Goal: Download file/media

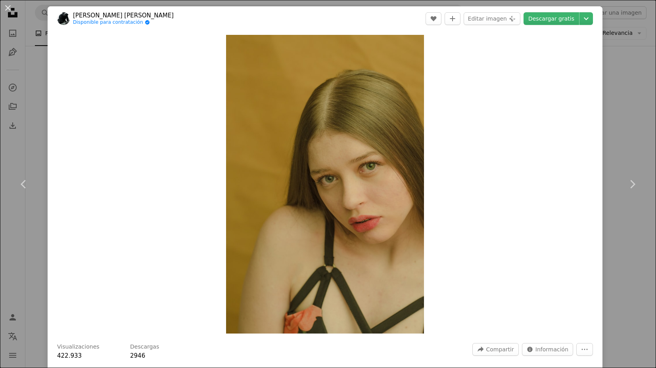
scroll to position [654, 0]
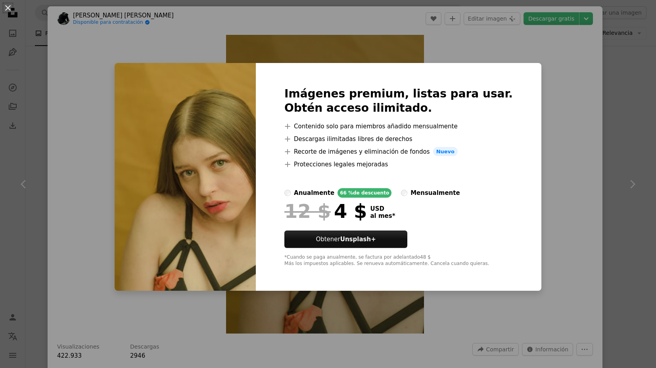
click at [544, 73] on div "An X shape Imágenes premium, listas para usar. Obtén acceso ilimitado. A plus s…" at bounding box center [328, 184] width 656 height 368
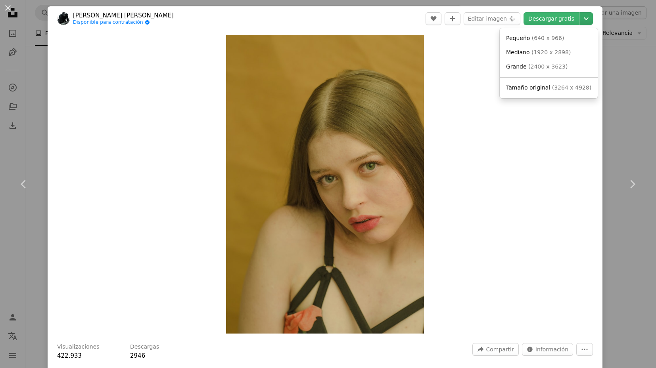
click at [588, 20] on icon "Chevron down" at bounding box center [586, 19] width 13 height 10
click at [575, 89] on span "( 3264 x 4928 )" at bounding box center [571, 87] width 39 height 6
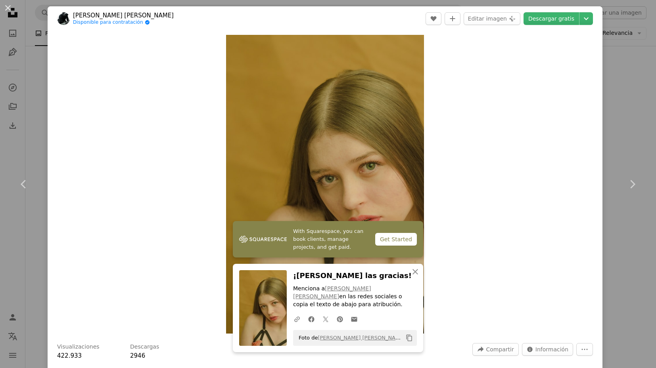
click at [478, 148] on div "Zoom in" at bounding box center [325, 184] width 555 height 307
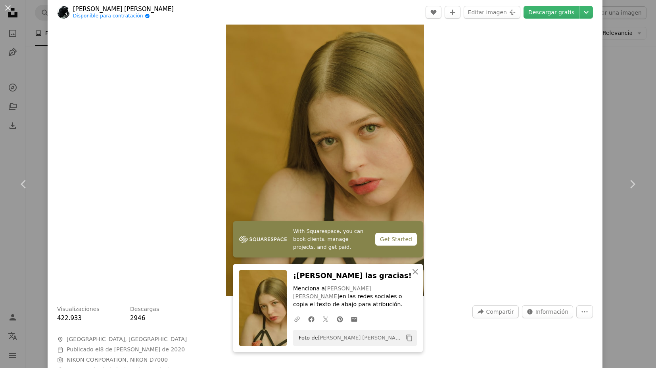
click at [297, 320] on icon "button" at bounding box center [297, 320] width 6 height 6
click at [415, 272] on icon "An X shape" at bounding box center [416, 272] width 10 height 10
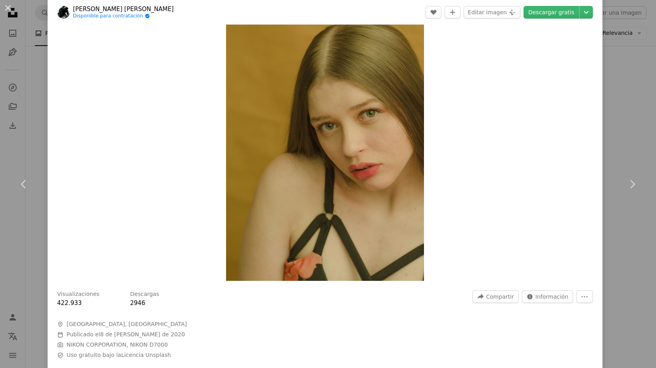
scroll to position [0, 0]
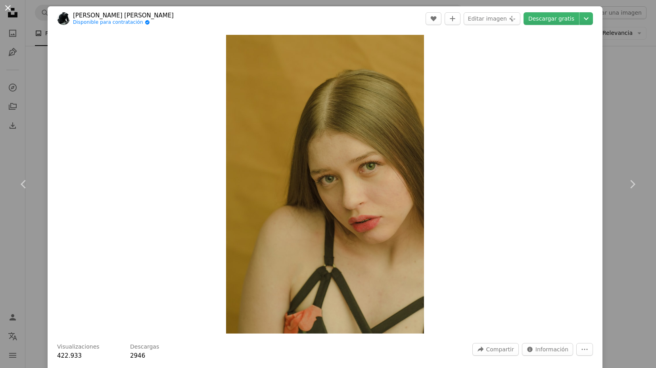
click at [10, 8] on button "An X shape" at bounding box center [8, 8] width 10 height 10
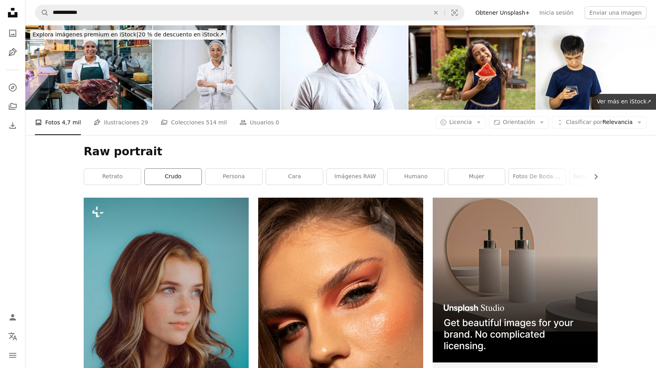
click at [192, 177] on link "crudo" at bounding box center [173, 177] width 57 height 16
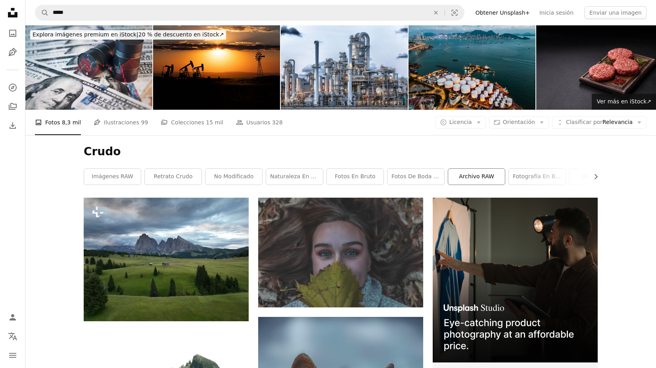
click at [484, 179] on link "Archivo RAW" at bounding box center [476, 177] width 57 height 16
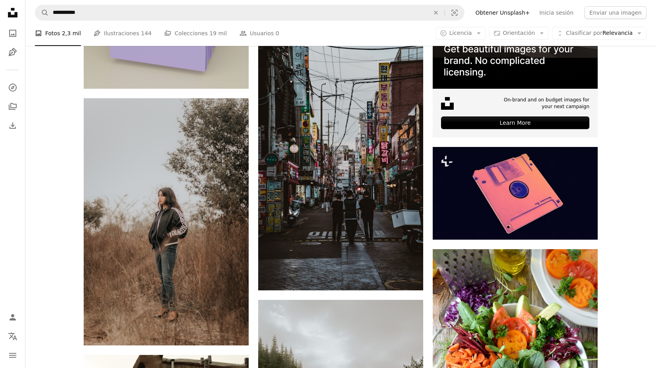
scroll to position [311, 0]
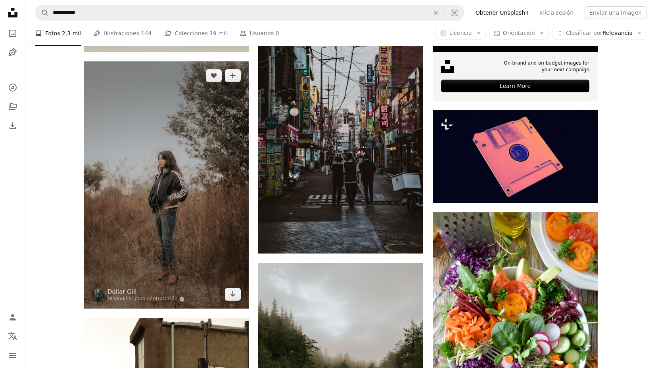
click at [169, 173] on img at bounding box center [166, 185] width 165 height 248
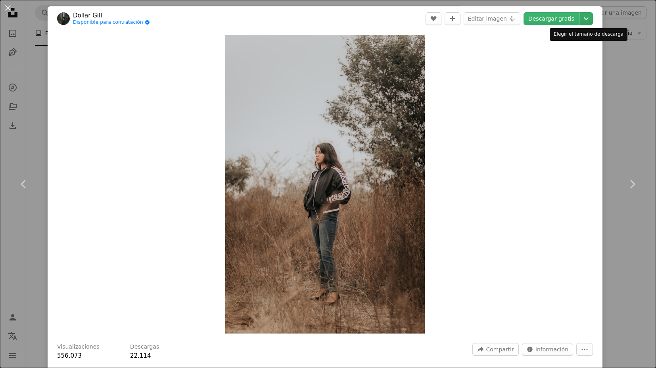
click at [587, 18] on icon "Chevron down" at bounding box center [586, 19] width 13 height 10
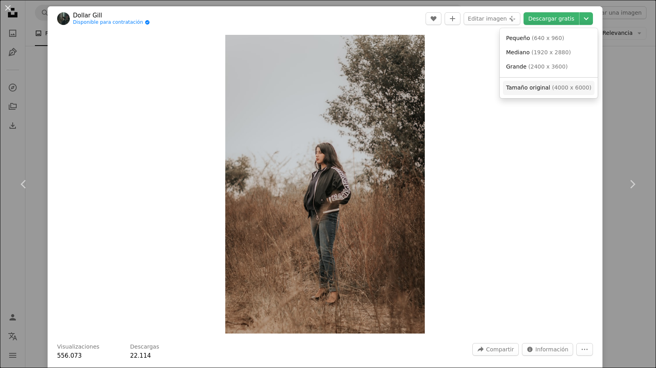
click at [562, 90] on span "( 4000 x 6000 )" at bounding box center [571, 87] width 39 height 6
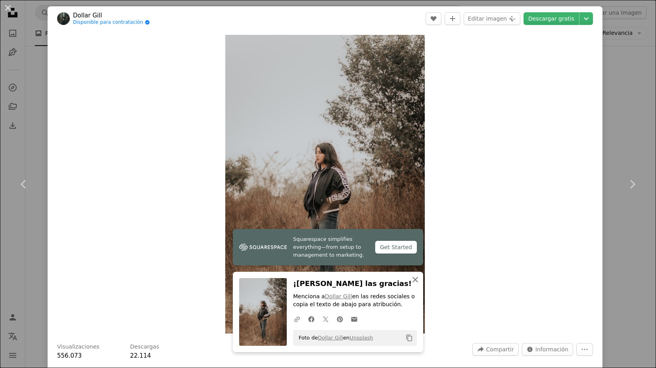
click at [417, 280] on icon "An X shape" at bounding box center [416, 280] width 10 height 10
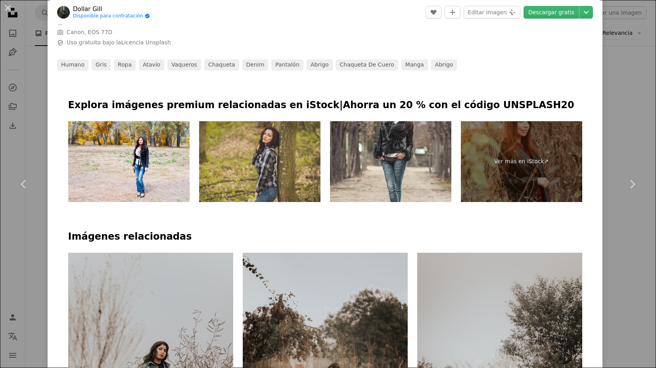
scroll to position [445, 0]
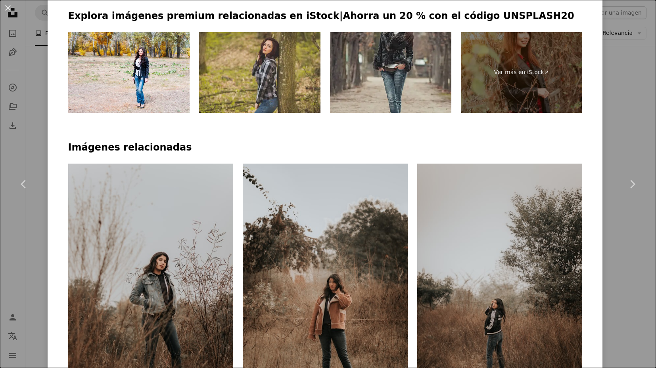
click at [408, 77] on img at bounding box center [390, 72] width 121 height 81
click at [392, 53] on img at bounding box center [390, 72] width 121 height 81
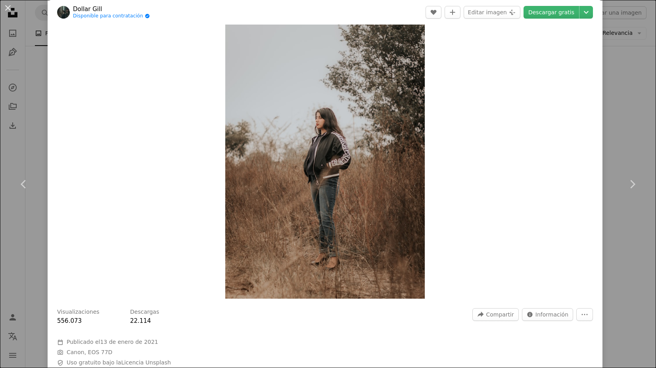
scroll to position [0, 0]
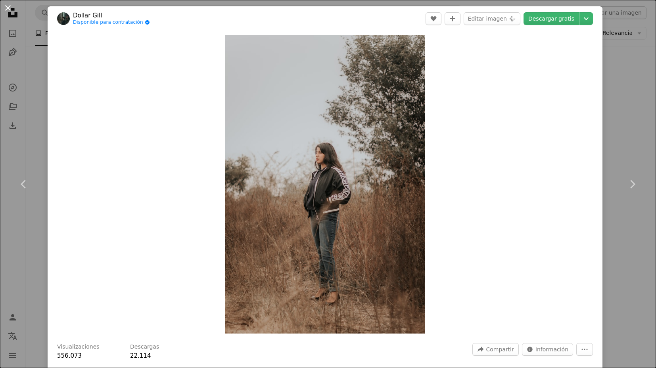
click at [9, 7] on button "An X shape" at bounding box center [8, 8] width 10 height 10
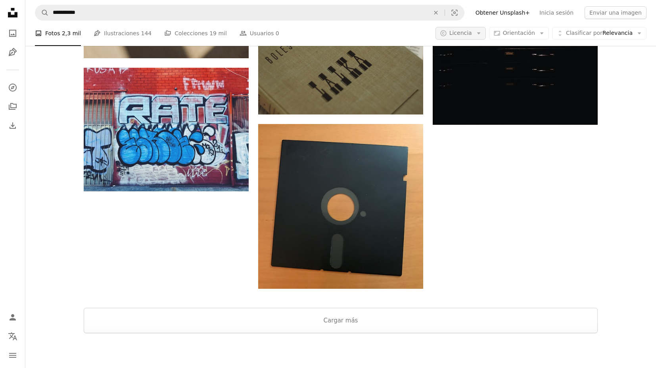
scroll to position [1282, 0]
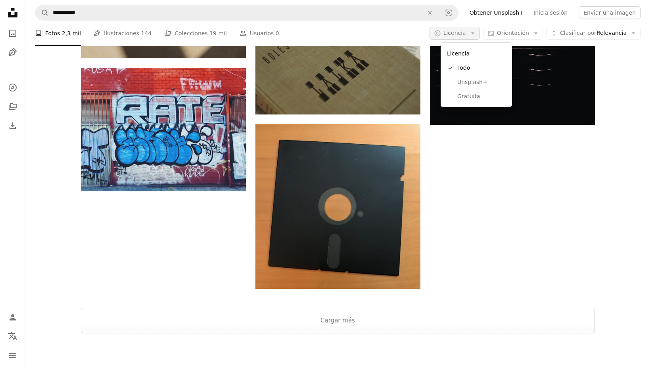
click at [474, 34] on icon "button" at bounding box center [473, 34] width 4 height 2
click at [474, 98] on span "Gratuita" at bounding box center [481, 97] width 48 height 8
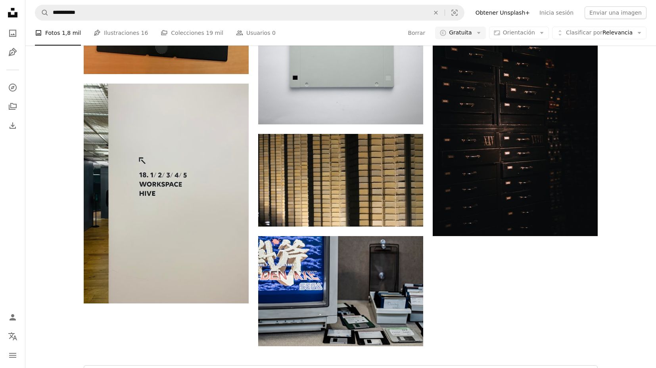
scroll to position [1510, 0]
